Goal: Navigation & Orientation: Find specific page/section

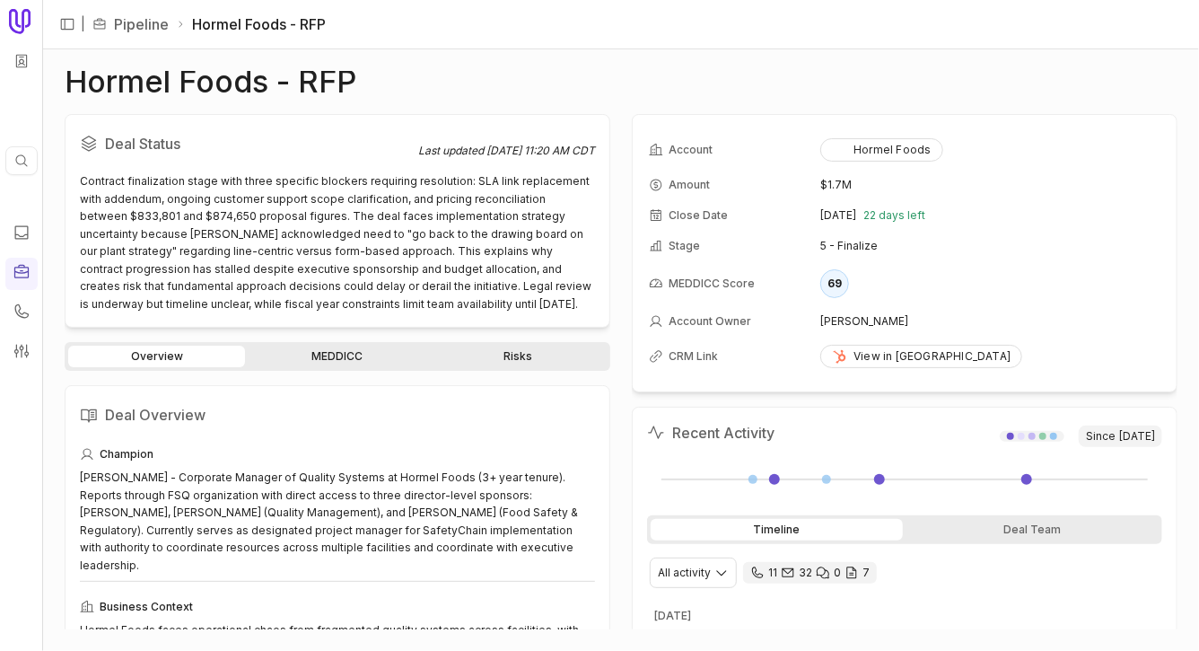
click at [341, 354] on link "MEDDICC" at bounding box center [337, 357] width 177 height 22
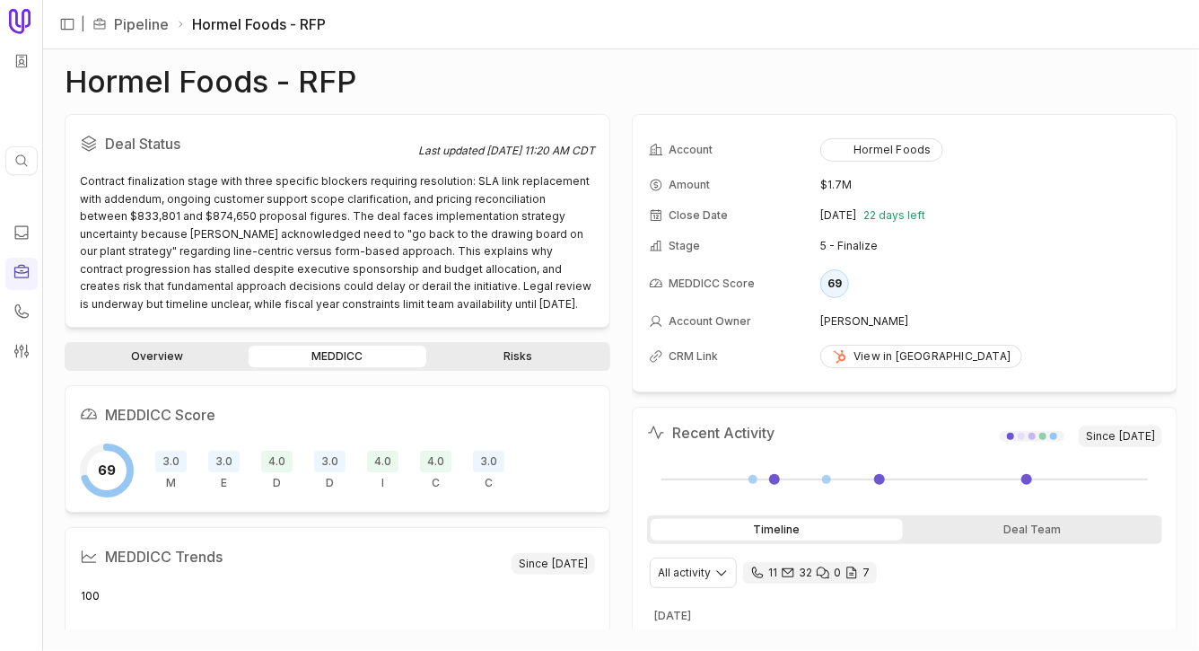
click at [521, 354] on link "Risks" at bounding box center [518, 357] width 177 height 22
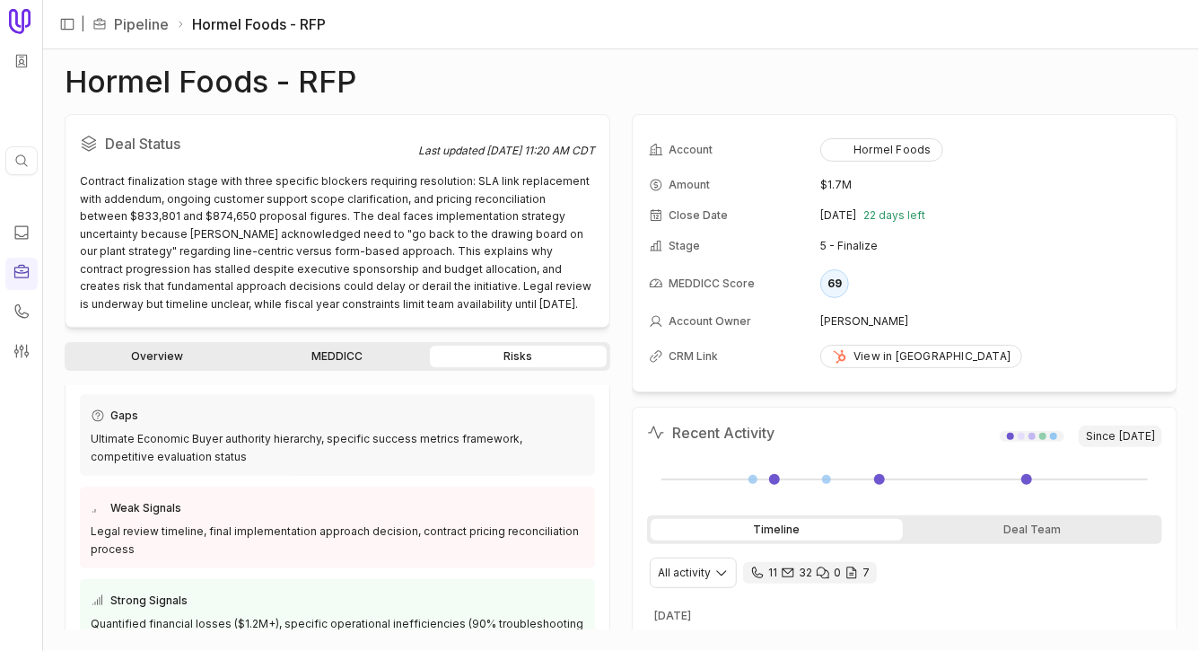
scroll to position [274, 0]
click at [318, 359] on link "MEDDICC" at bounding box center [337, 357] width 177 height 22
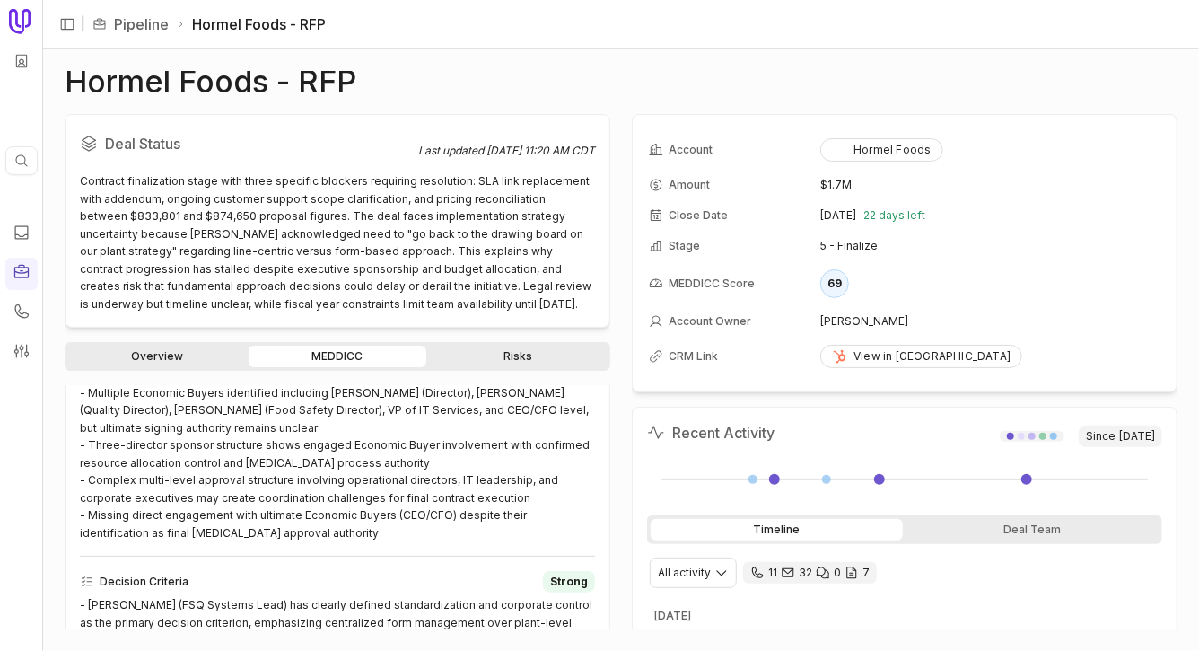
scroll to position [758, 0]
click at [17, 267] on icon at bounding box center [21, 270] width 14 height 13
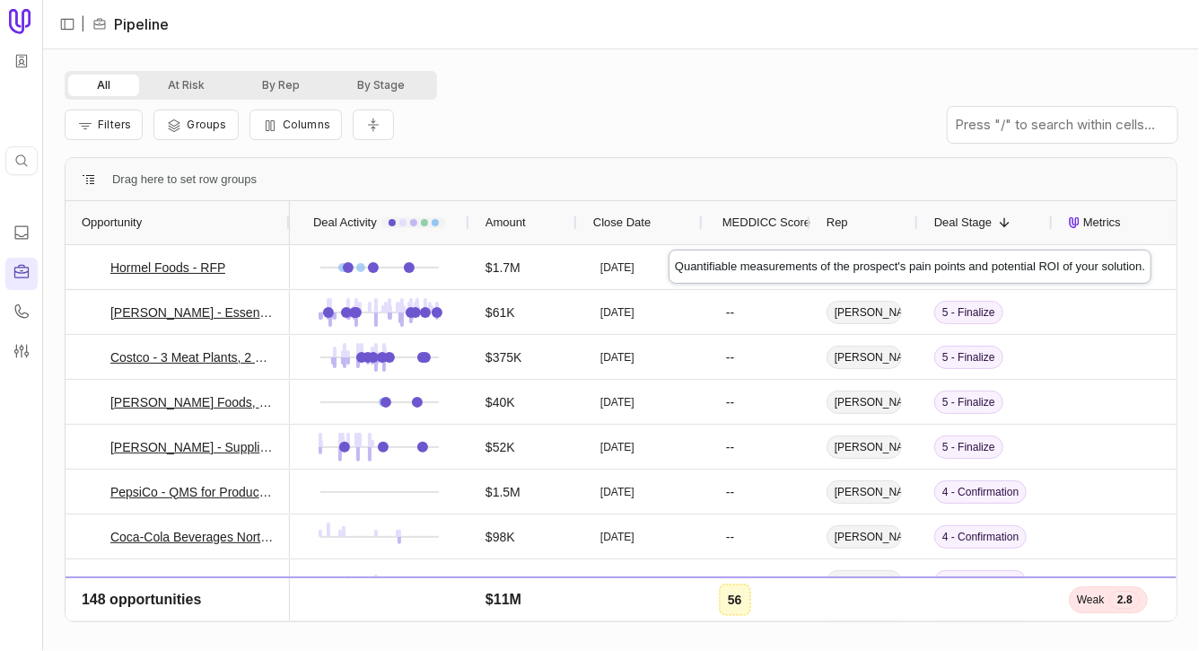
click at [1126, 233] on div "Metrics" at bounding box center [1187, 222] width 237 height 43
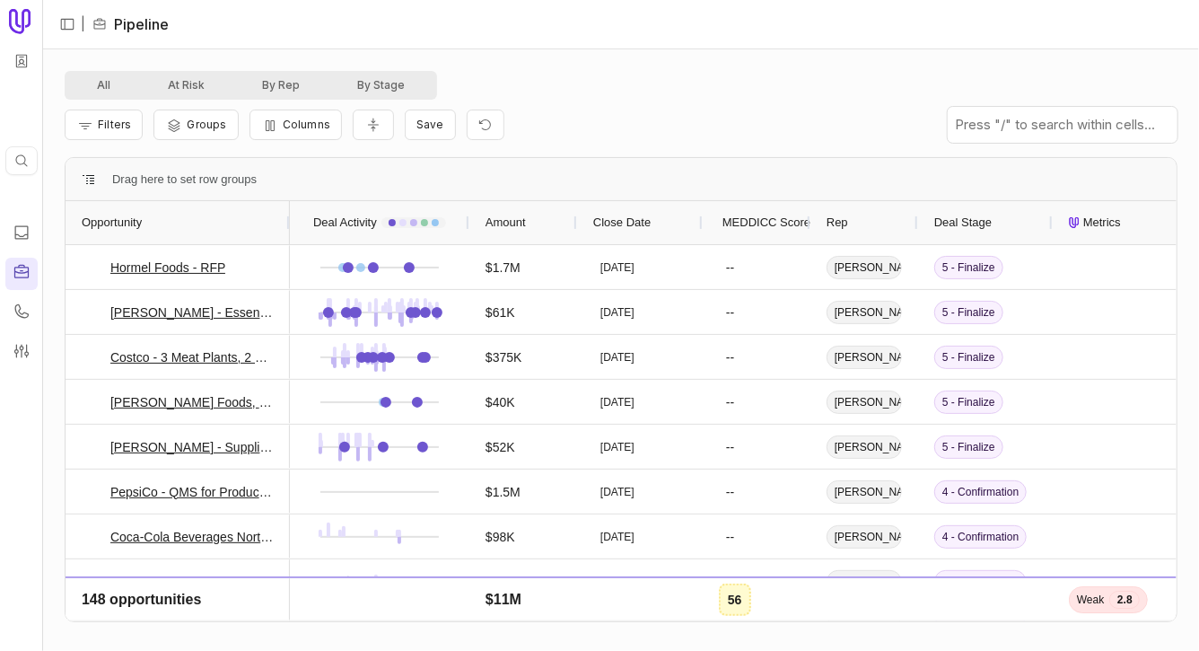
click at [1116, 223] on span "Metrics" at bounding box center [1102, 223] width 38 height 22
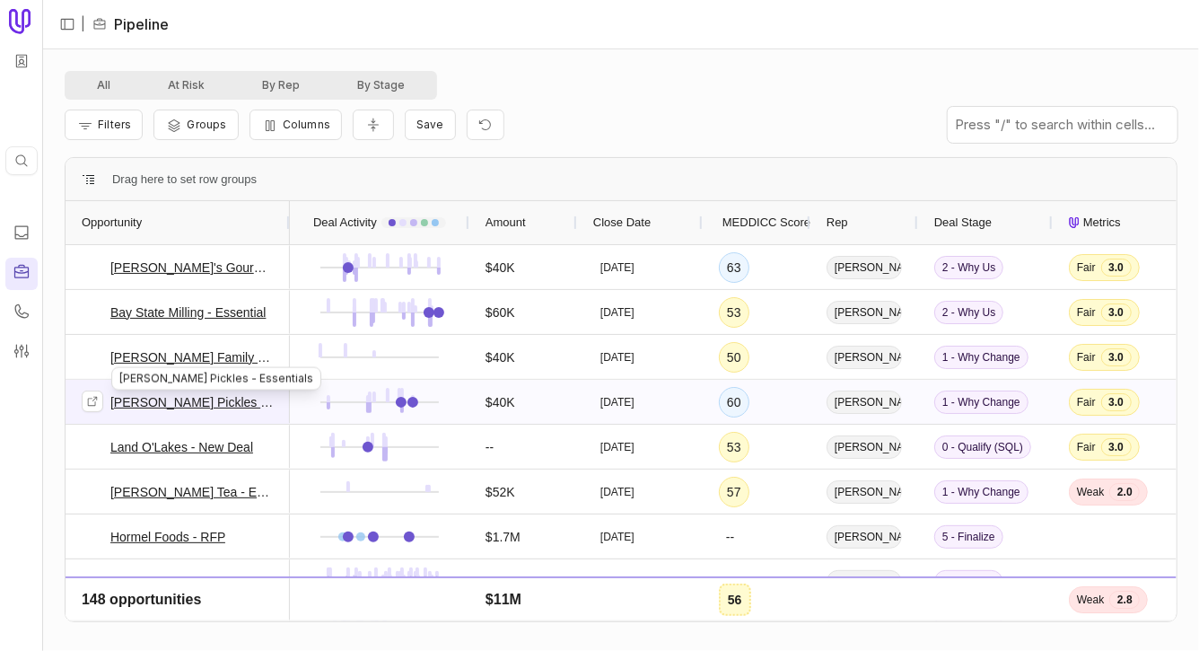
click at [240, 401] on link "[PERSON_NAME] Pickles - Essentials" at bounding box center [191, 402] width 163 height 22
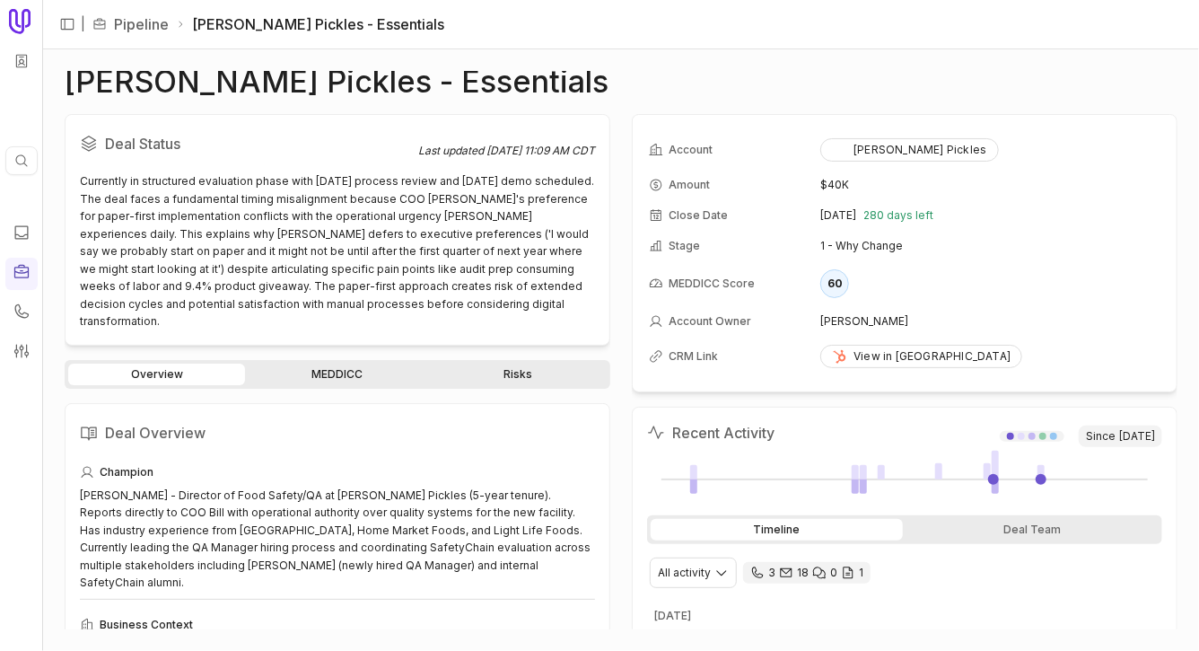
click at [620, 318] on div "Deal Status Last updated Sep 23, 2025, 11:09 AM CDT Currently in structured eva…" at bounding box center [621, 371] width 1113 height 515
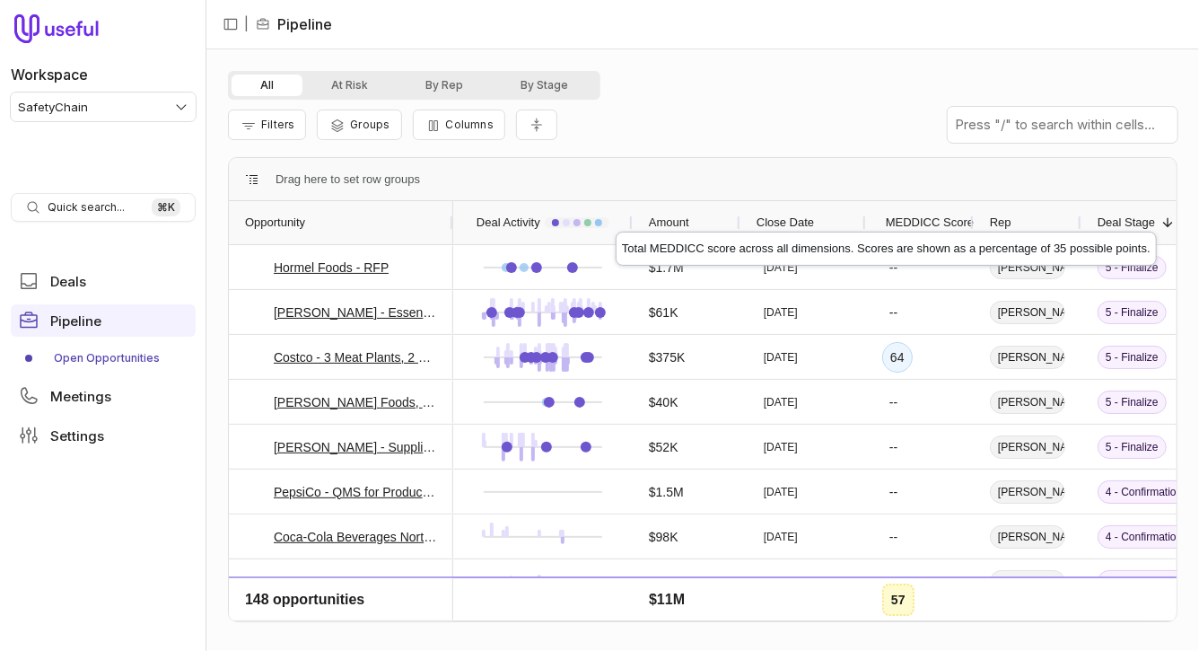
click at [916, 215] on span "MEDDICC Score" at bounding box center [930, 223] width 88 height 22
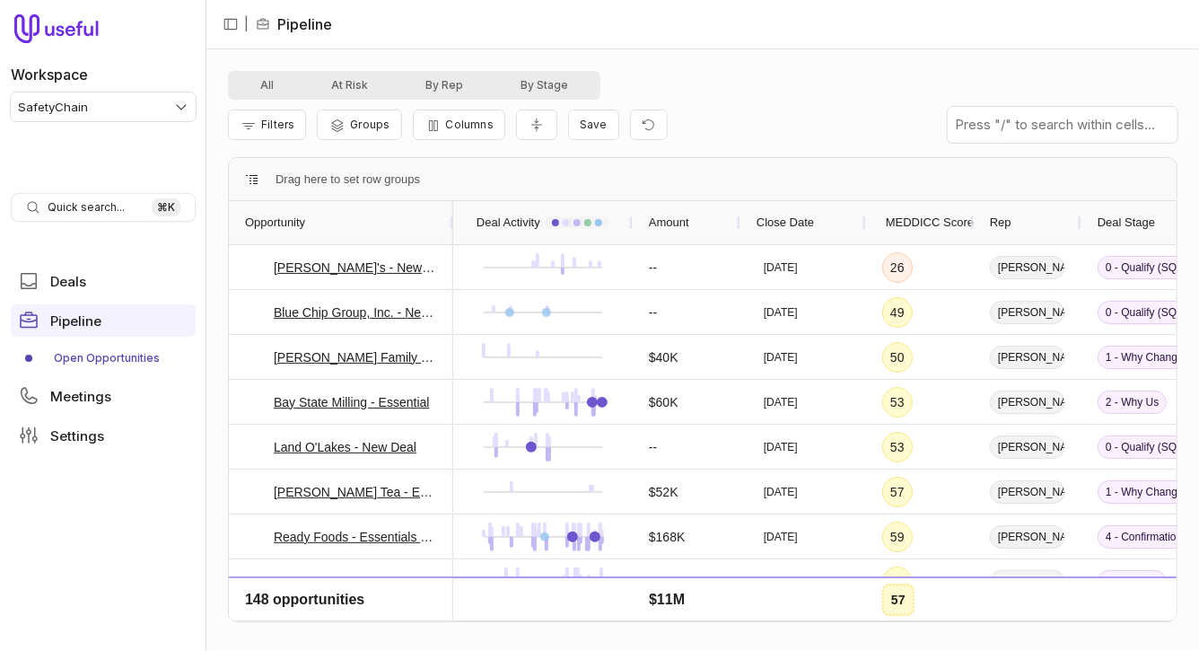
click at [916, 215] on span "MEDDICC Score" at bounding box center [930, 223] width 88 height 22
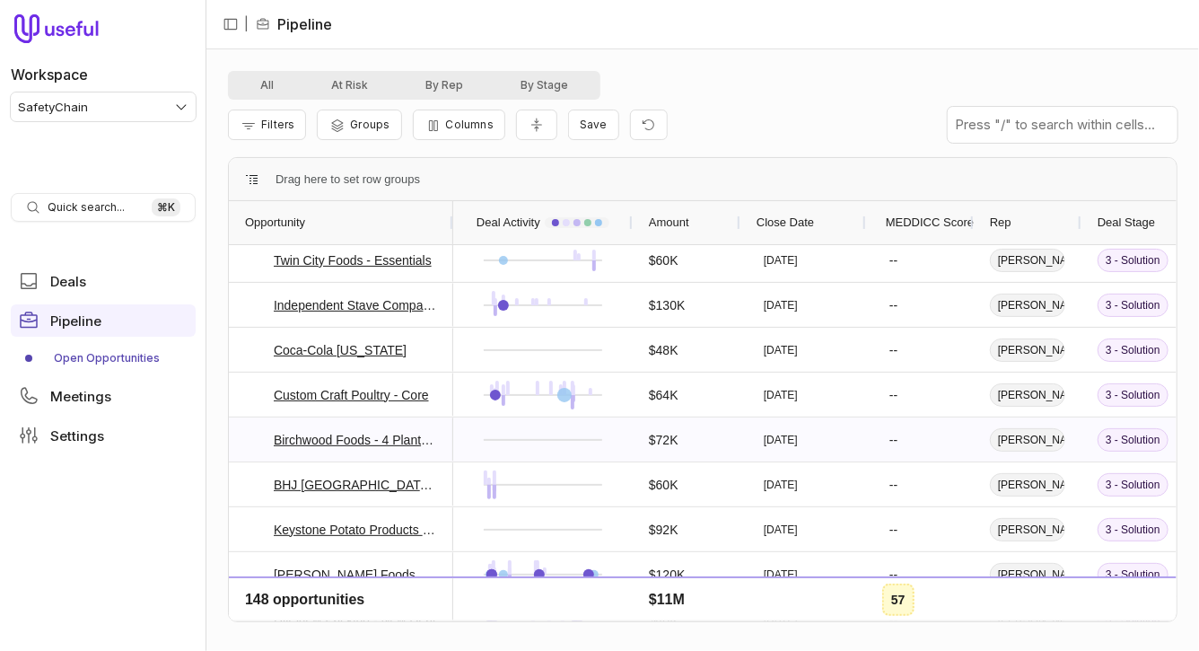
scroll to position [1474, 0]
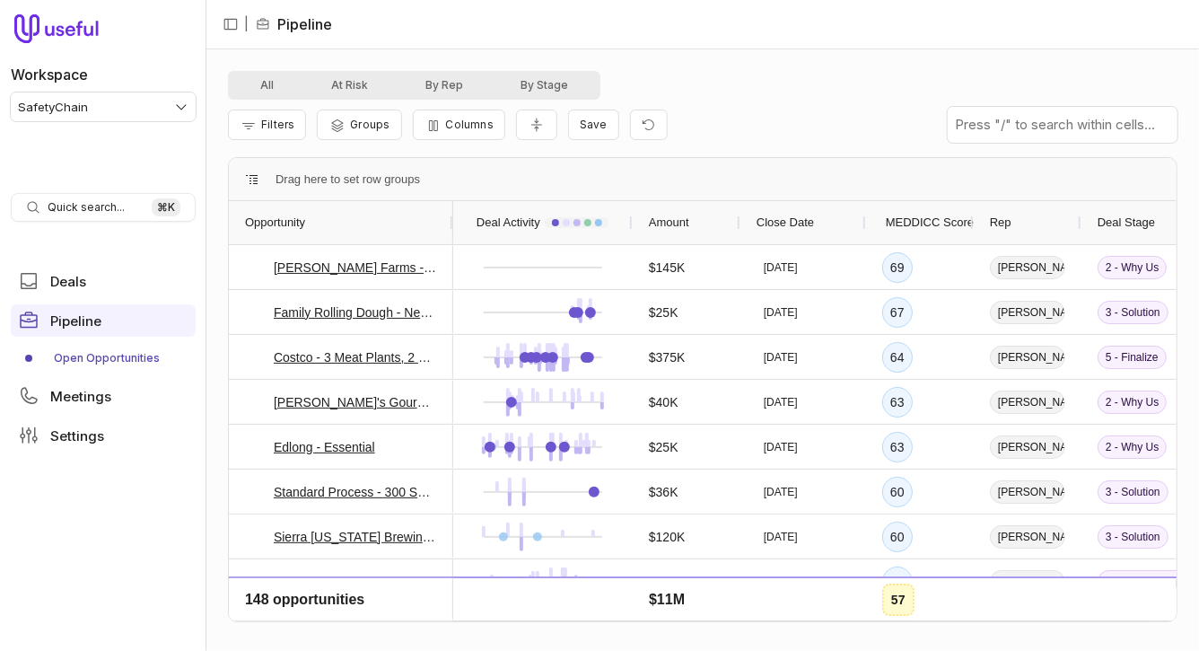
click at [830, 84] on div "All At Risk By Rep By Stage" at bounding box center [703, 85] width 950 height 29
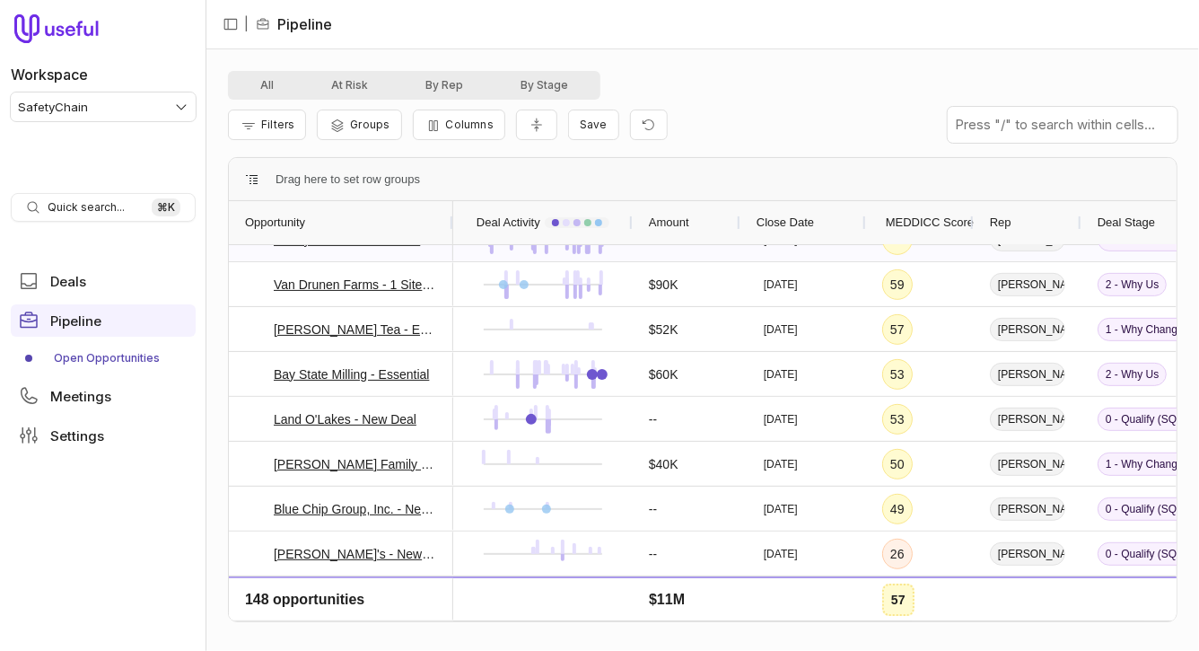
scroll to position [423, 0]
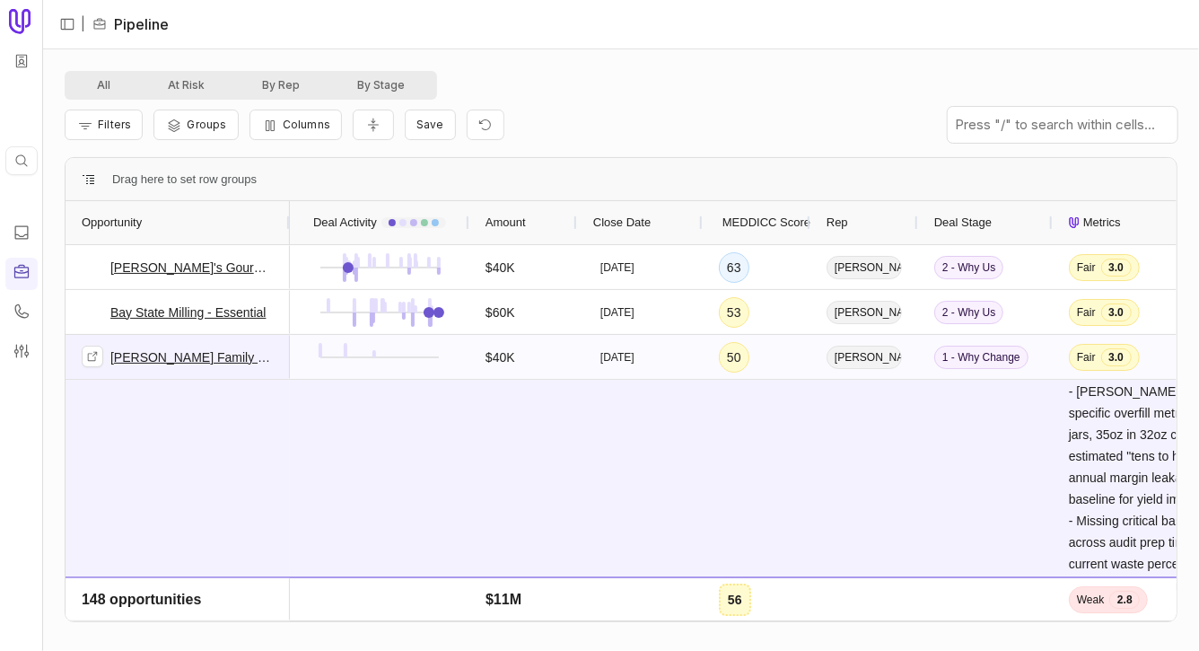
click at [269, 367] on link "[PERSON_NAME] Family Creamery - New Deal" at bounding box center [191, 357] width 163 height 22
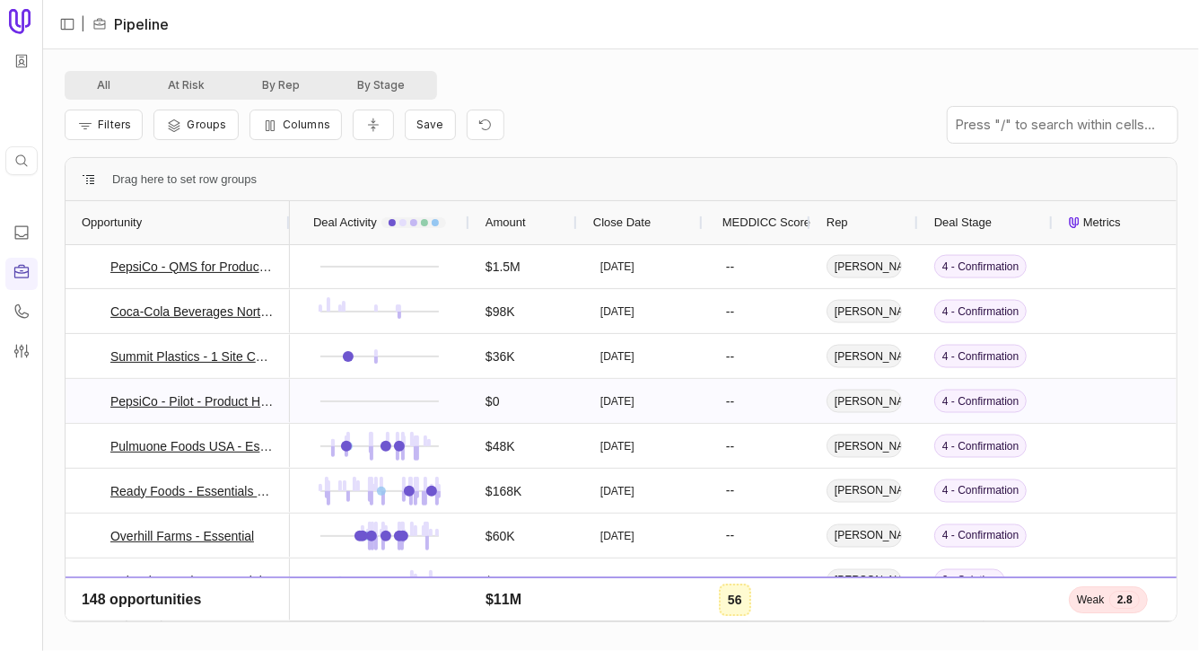
scroll to position [1432, 0]
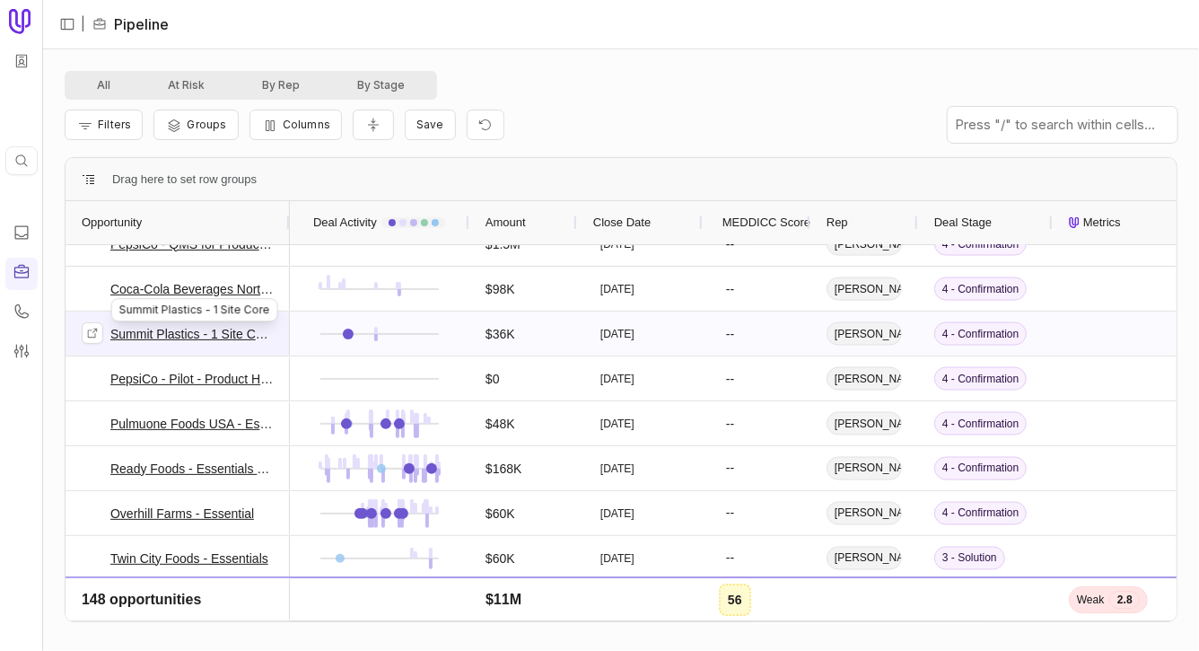
click at [220, 328] on link "Summit Plastics - 1 Site Core" at bounding box center [191, 334] width 163 height 22
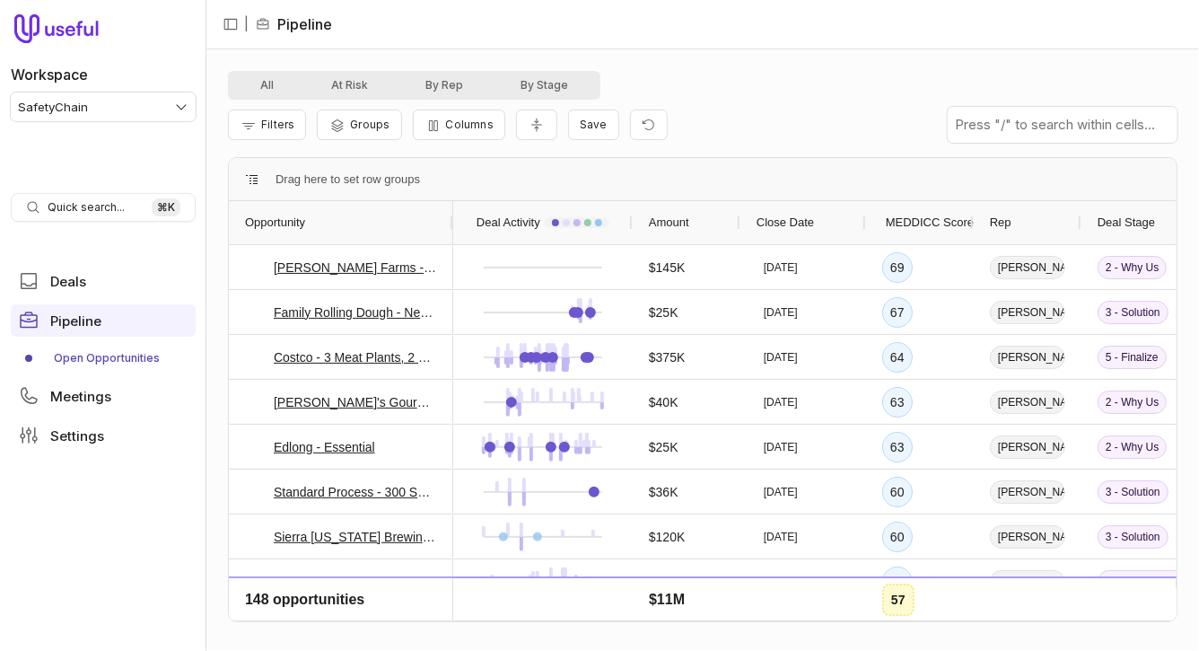
click at [784, 14] on nav "| Pipeline" at bounding box center [702, 24] width 993 height 49
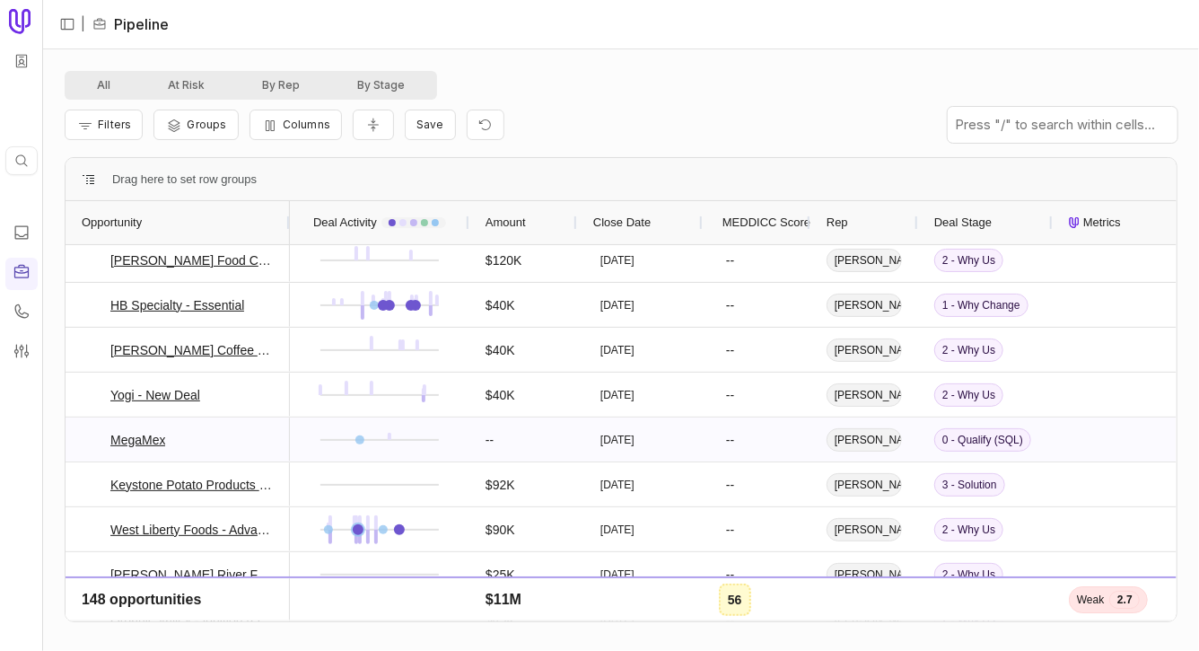
scroll to position [2994, 0]
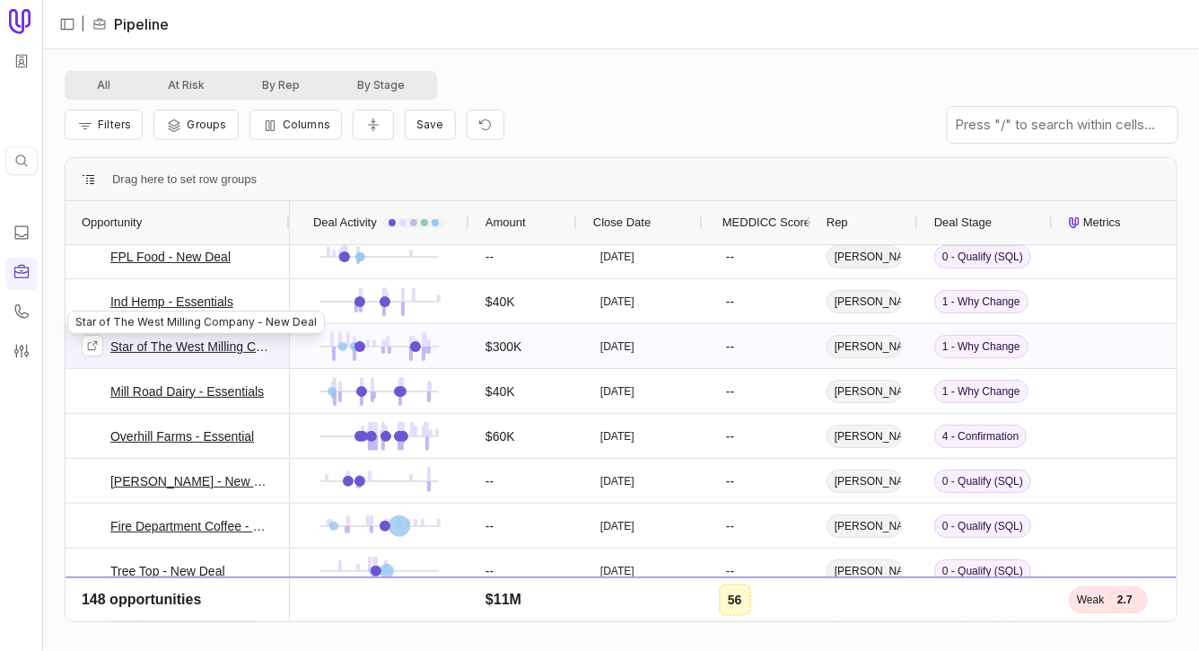
click at [153, 346] on link "Star of The West Milling Company - New Deal" at bounding box center [191, 347] width 163 height 22
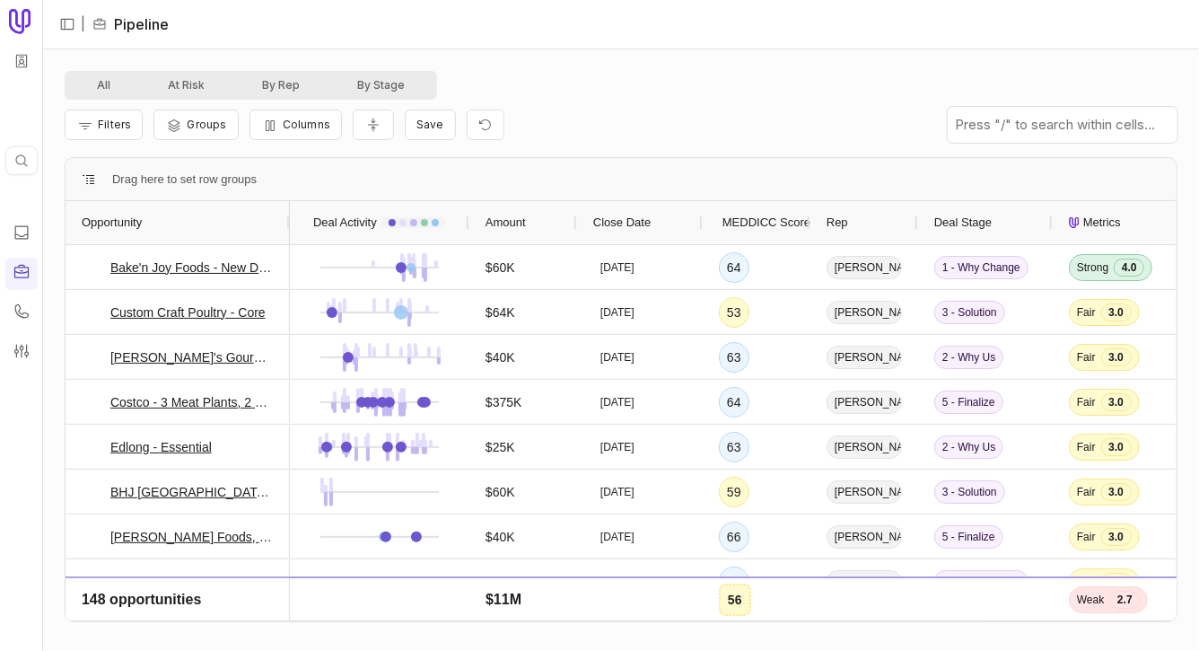
click at [954, 232] on div "Deal Stage" at bounding box center [985, 223] width 102 height 34
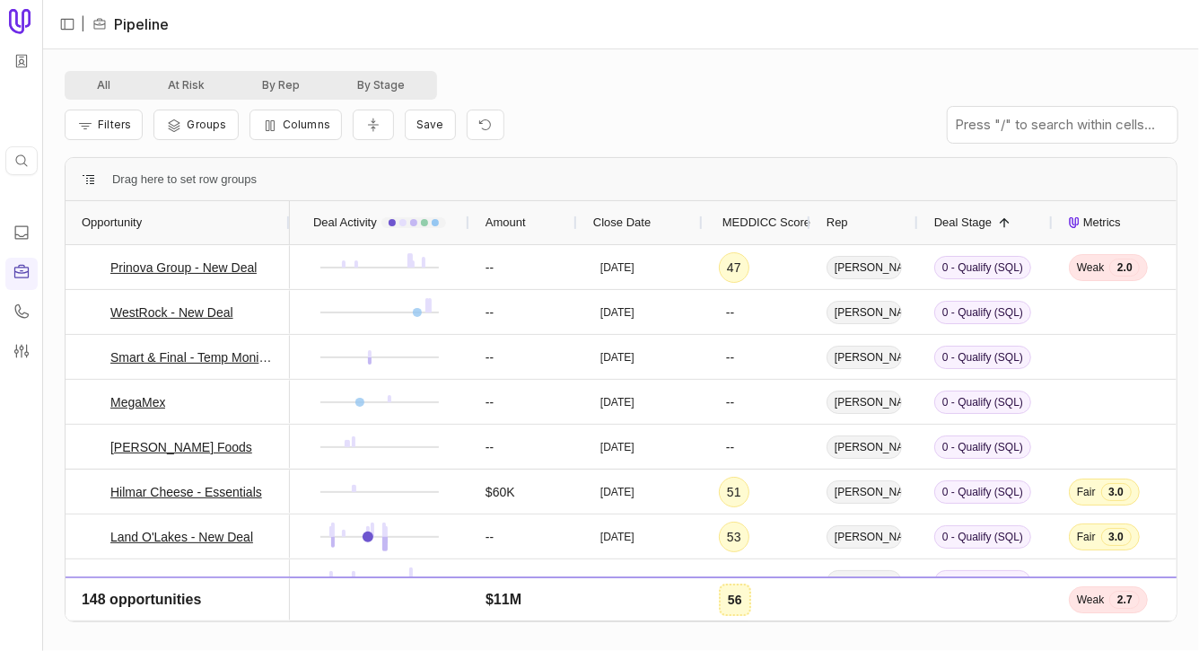
click at [954, 232] on span "Deal Stage" at bounding box center [962, 223] width 57 height 22
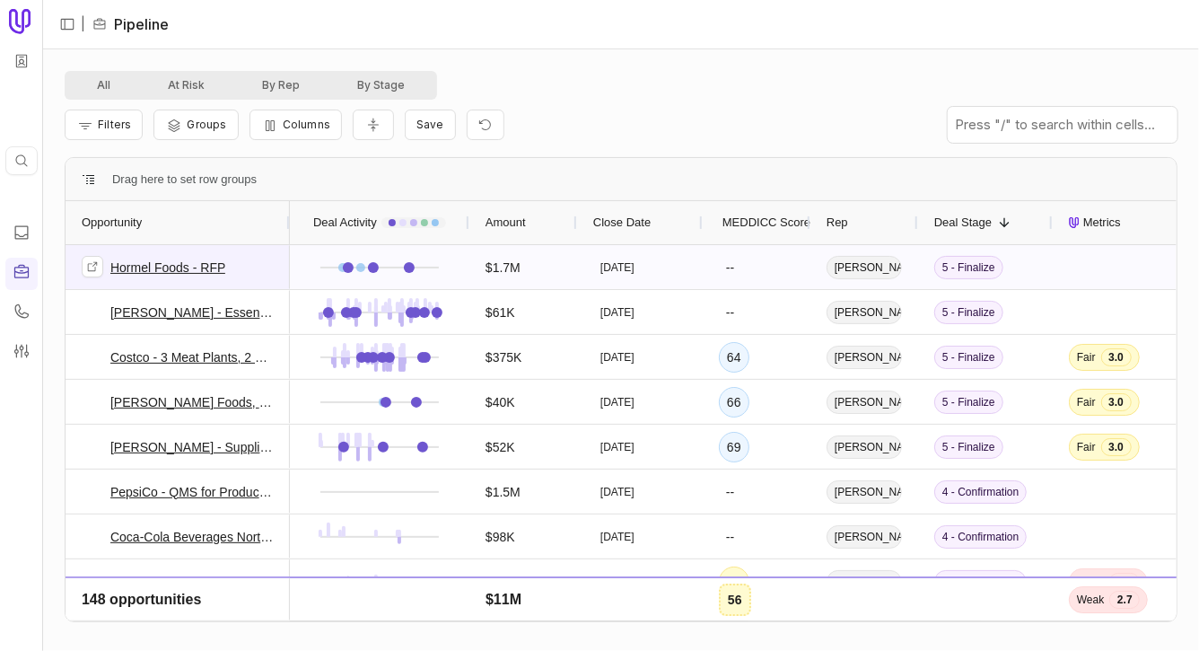
click at [219, 265] on link "Hormel Foods - RFP" at bounding box center [167, 268] width 115 height 22
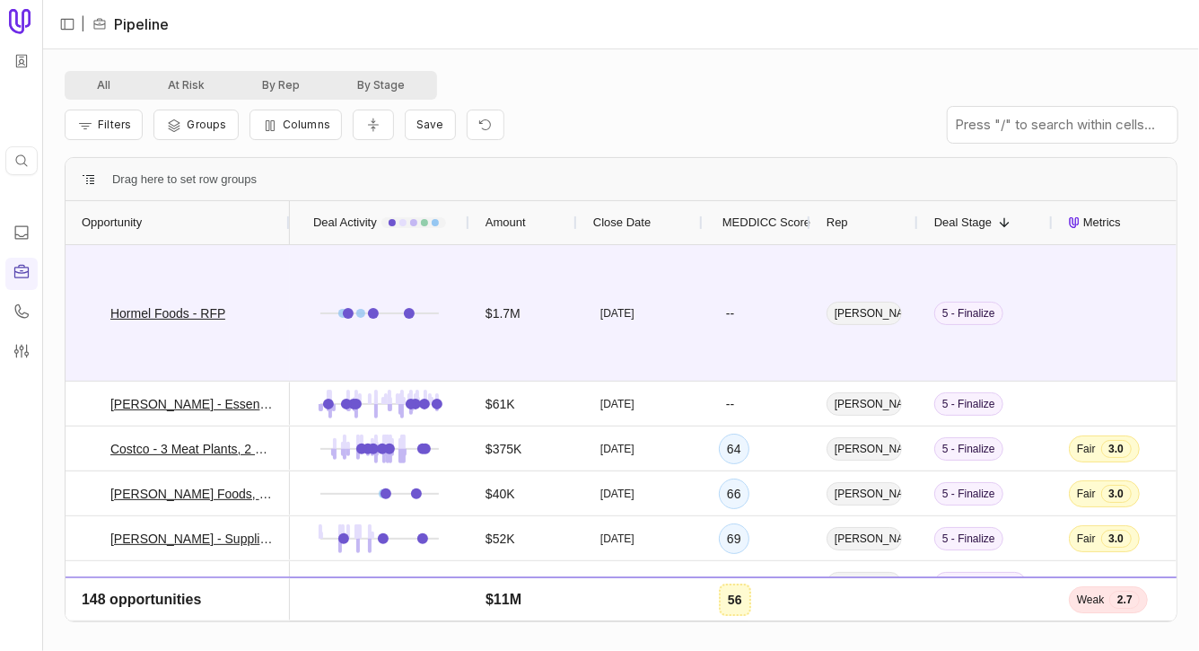
click at [699, 74] on div "All At Risk By Rep By Stage" at bounding box center [621, 85] width 1113 height 29
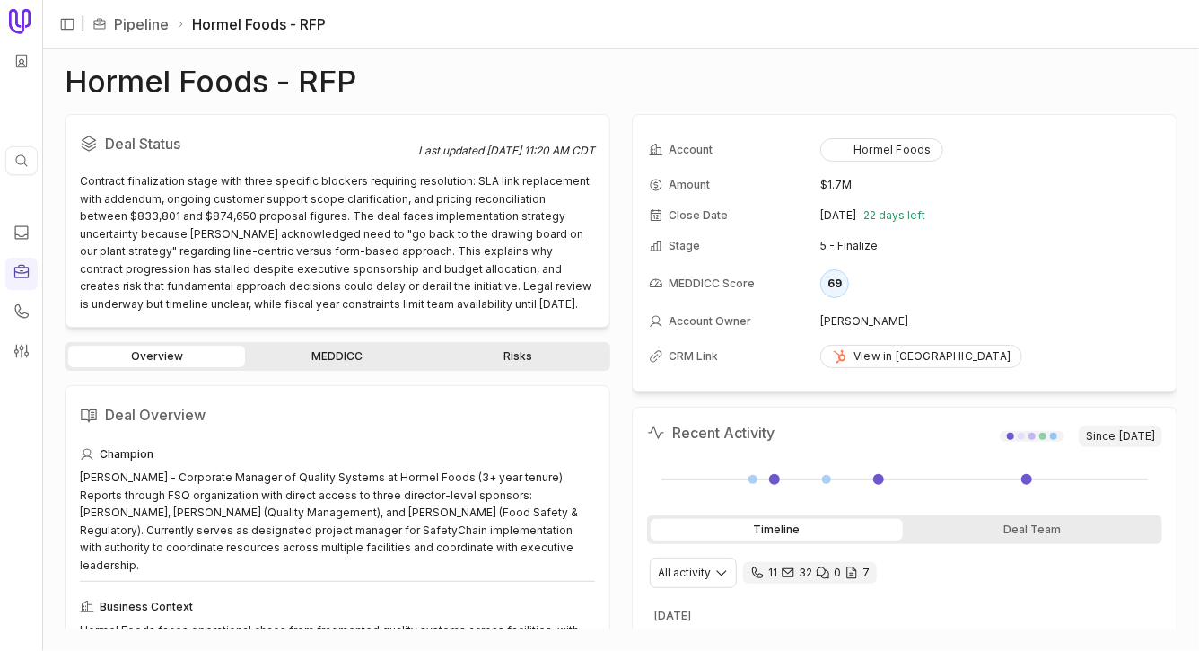
click at [627, 232] on div "Deal Status Last updated Sep 23, 2025, 11:20 AM CDT Contract finalization stage…" at bounding box center [621, 371] width 1113 height 515
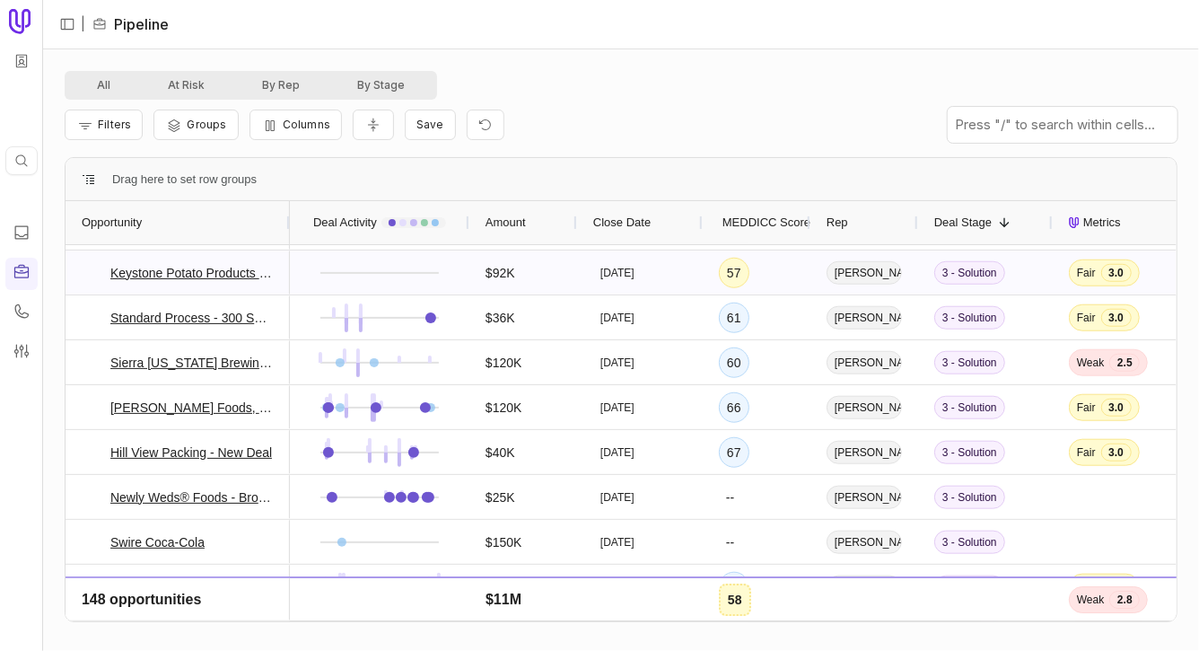
scroll to position [950, 0]
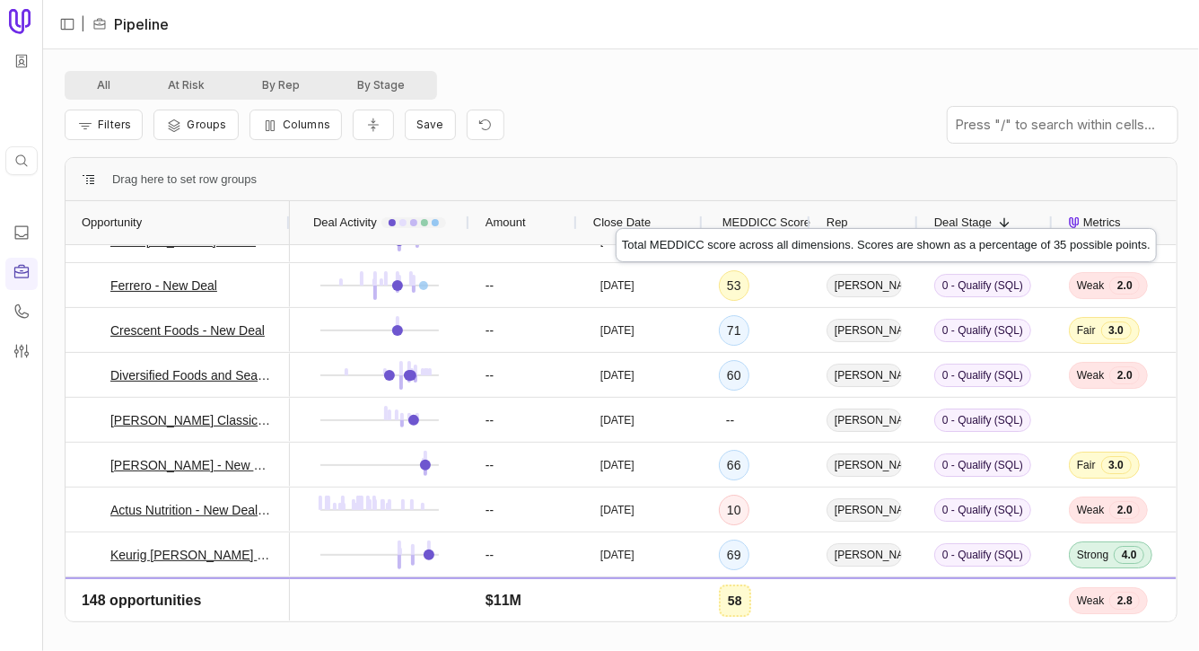
click at [753, 212] on span "MEDDICC Score" at bounding box center [767, 223] width 88 height 22
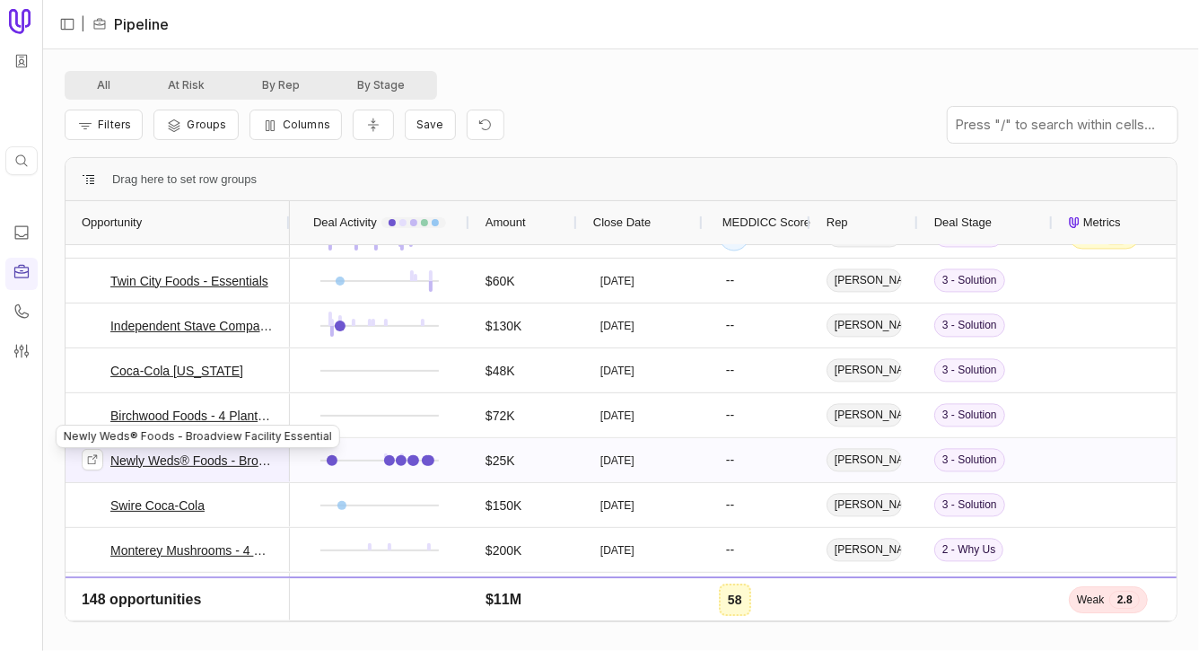
click at [239, 460] on link "Newly Weds® Foods - Broadview Facility Essential" at bounding box center [191, 461] width 163 height 22
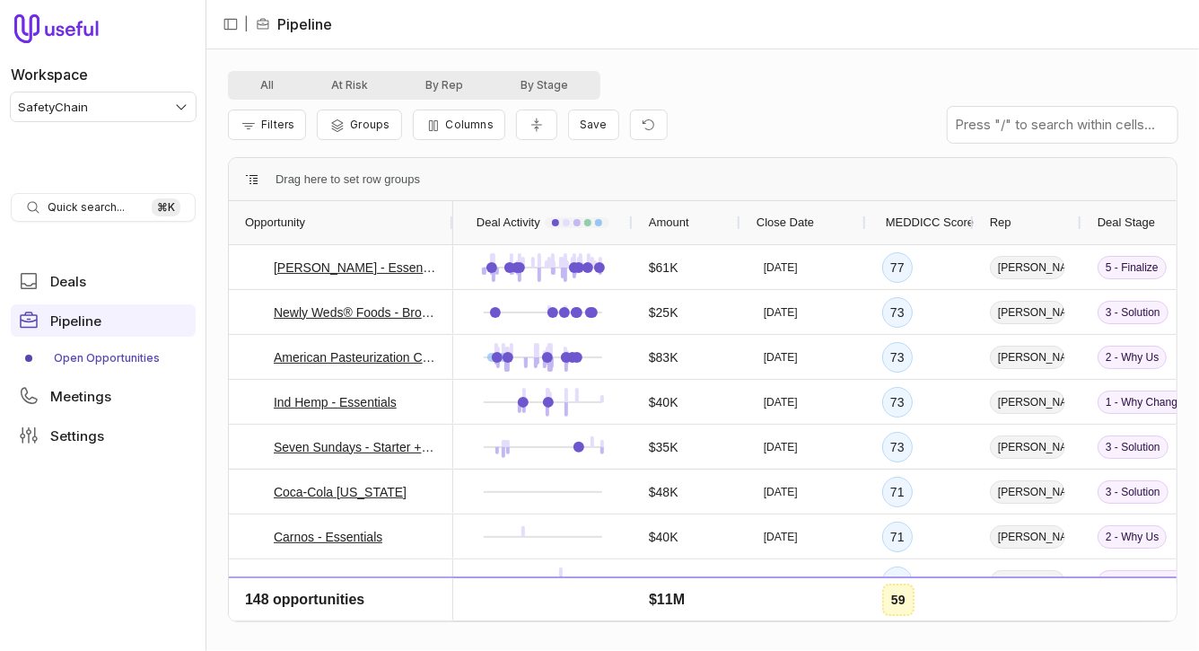
click at [905, 215] on span "MEDDICC Score" at bounding box center [930, 223] width 88 height 22
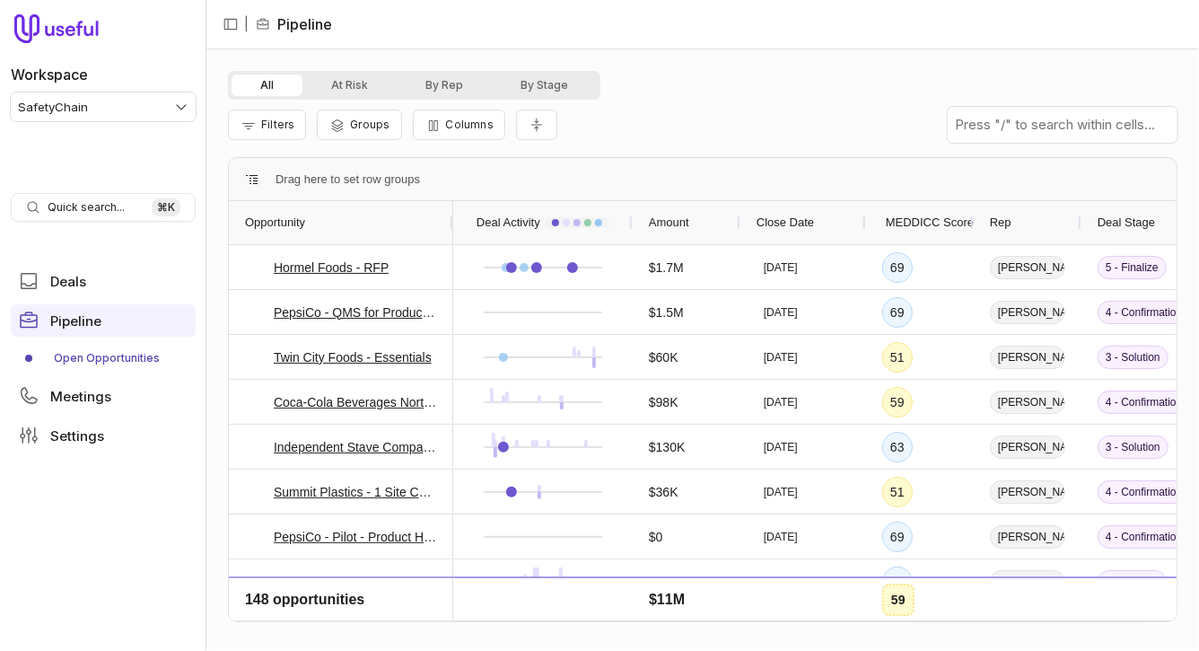
click at [905, 222] on span "MEDDICC Score" at bounding box center [930, 223] width 88 height 22
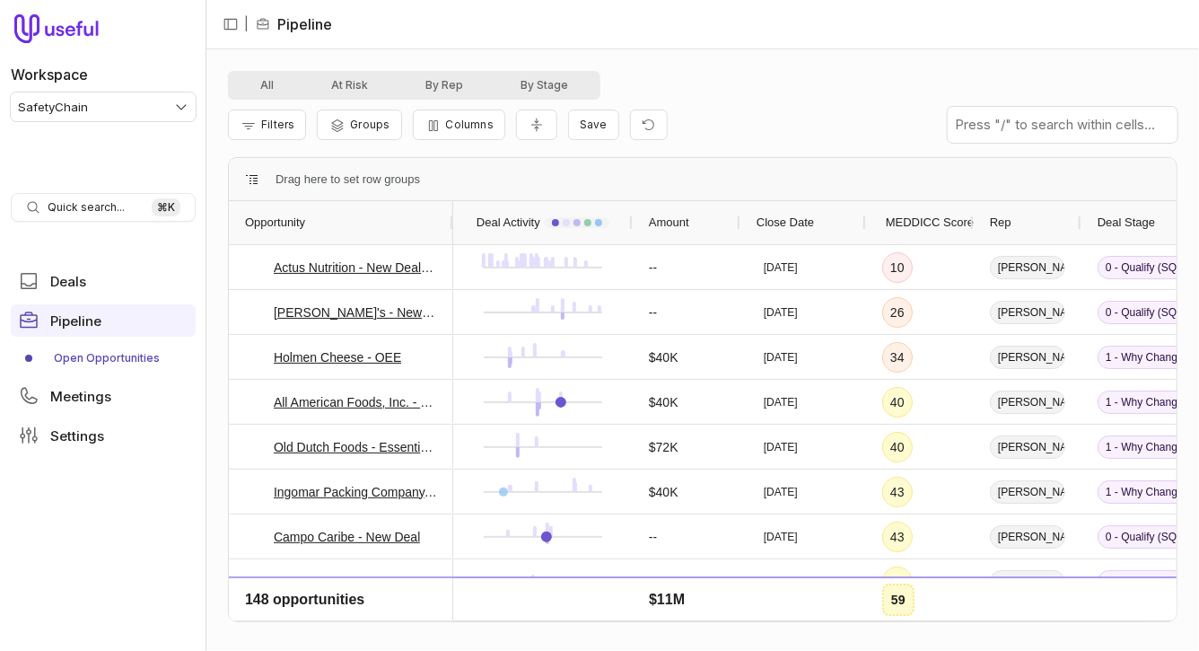
click at [905, 221] on span "MEDDICC Score" at bounding box center [930, 223] width 88 height 22
